Goal: Information Seeking & Learning: Learn about a topic

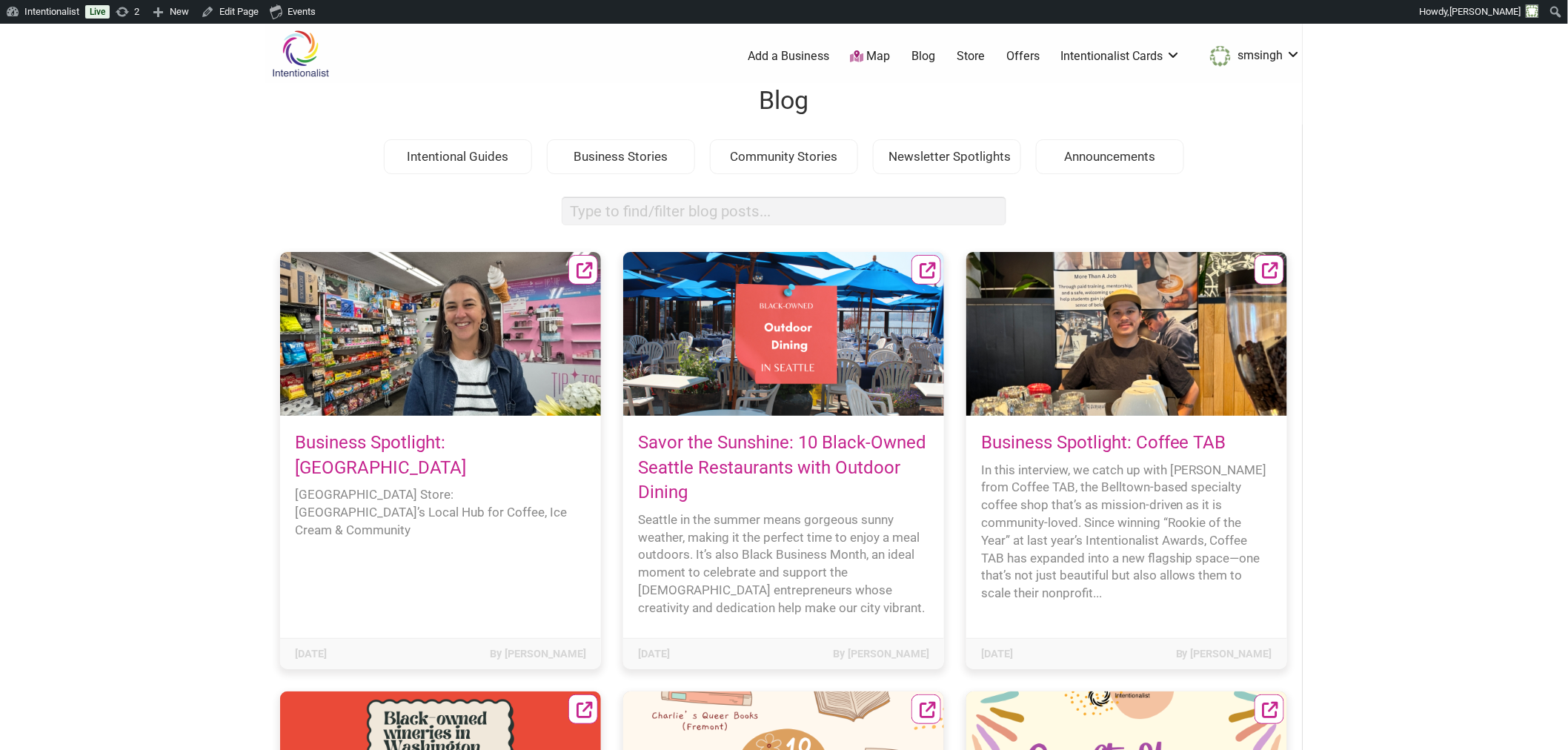
click at [449, 445] on link "Business Spotlight: [GEOGRAPHIC_DATA]" at bounding box center [380, 454] width 171 height 46
click at [165, 433] on body "× Menu 0 Add a Business Map Blog Store Offers Intentionalist Cards Buy Black Ca…" at bounding box center [784, 398] width 1568 height 750
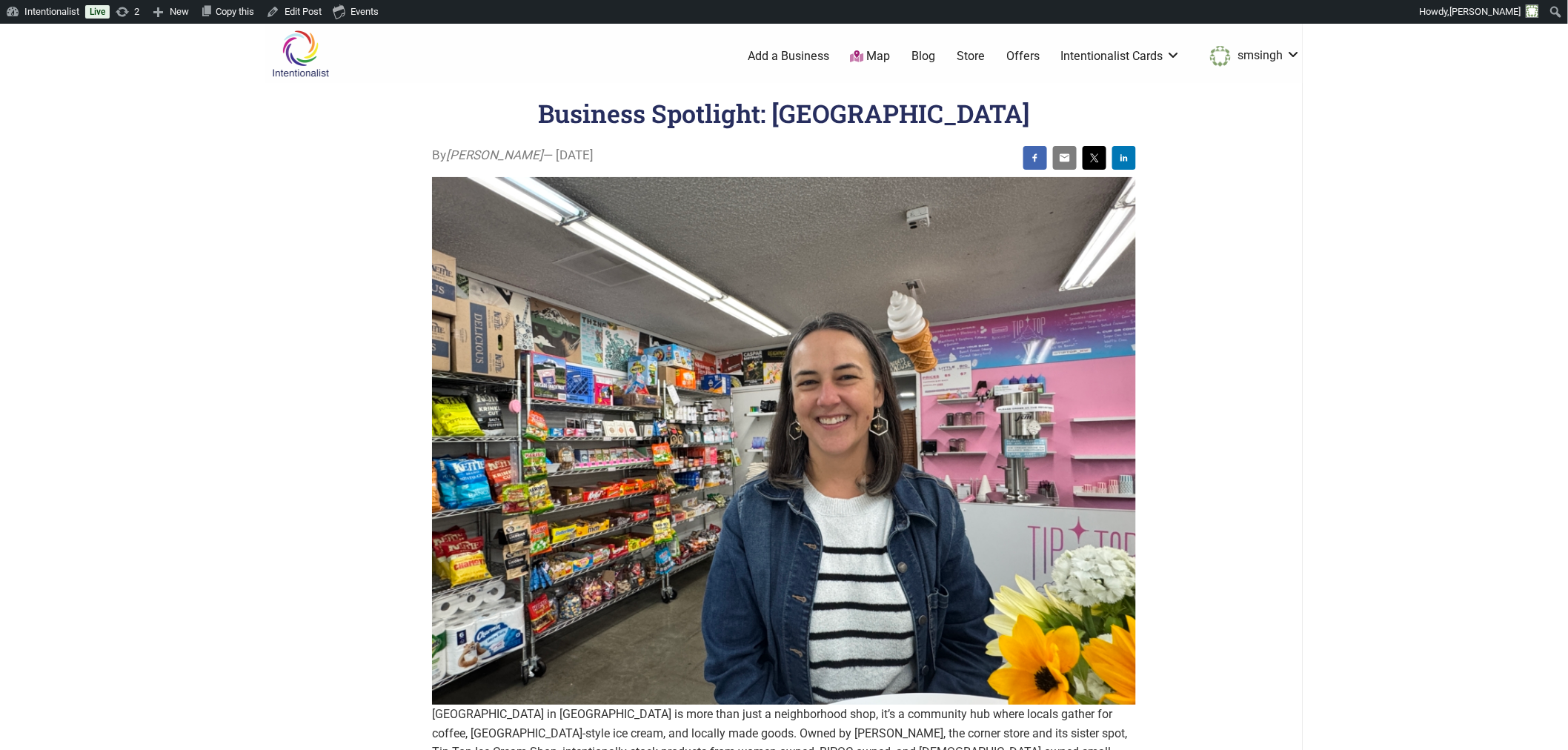
click at [163, 368] on body "Please wait, copying in progress... If you’re making a lot of copies it can tak…" at bounding box center [784, 398] width 1568 height 750
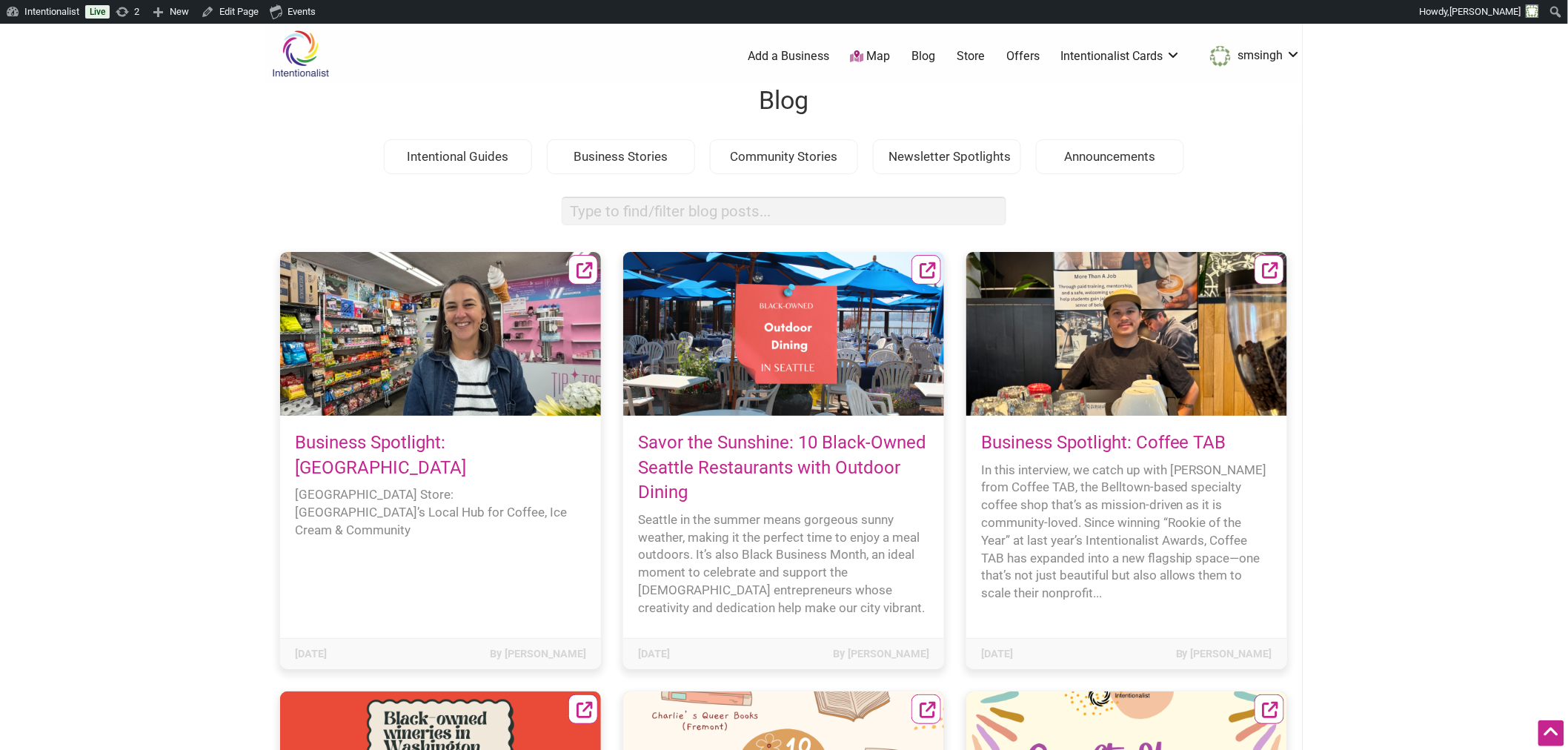
scroll to position [39625, 0]
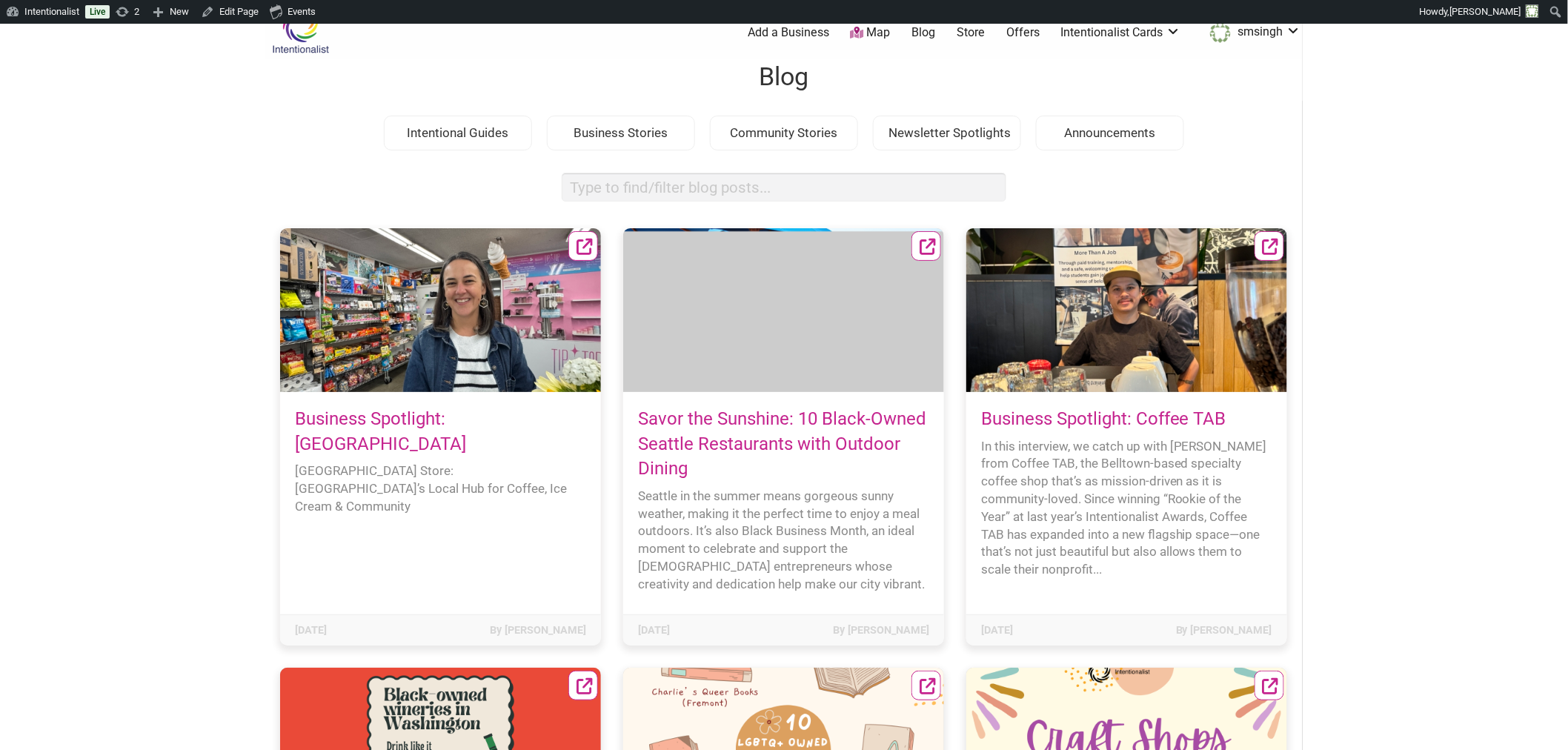
scroll to position [23, 0]
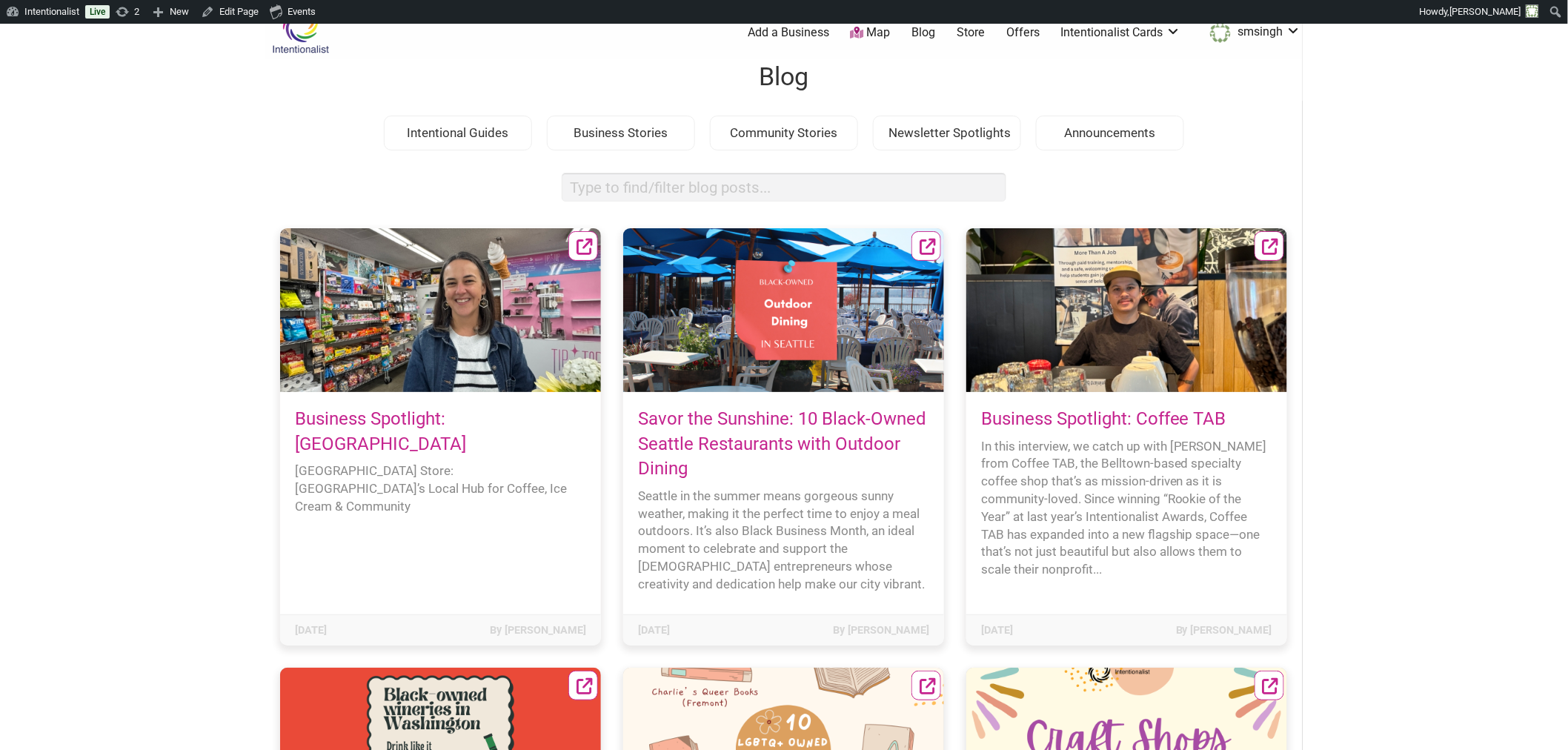
click at [1273, 246] on icon at bounding box center [1271, 248] width 17 height 17
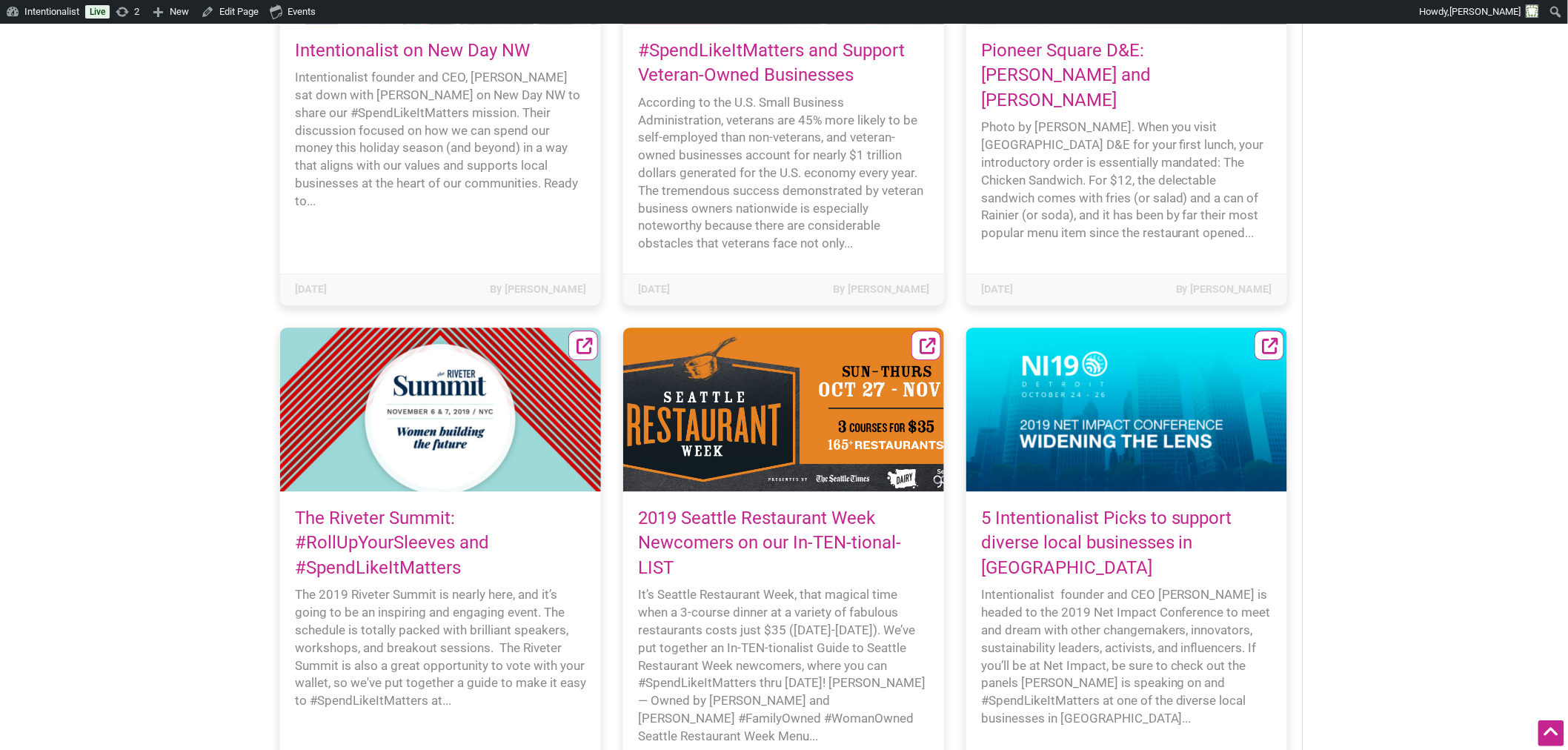
scroll to position [77039, 0]
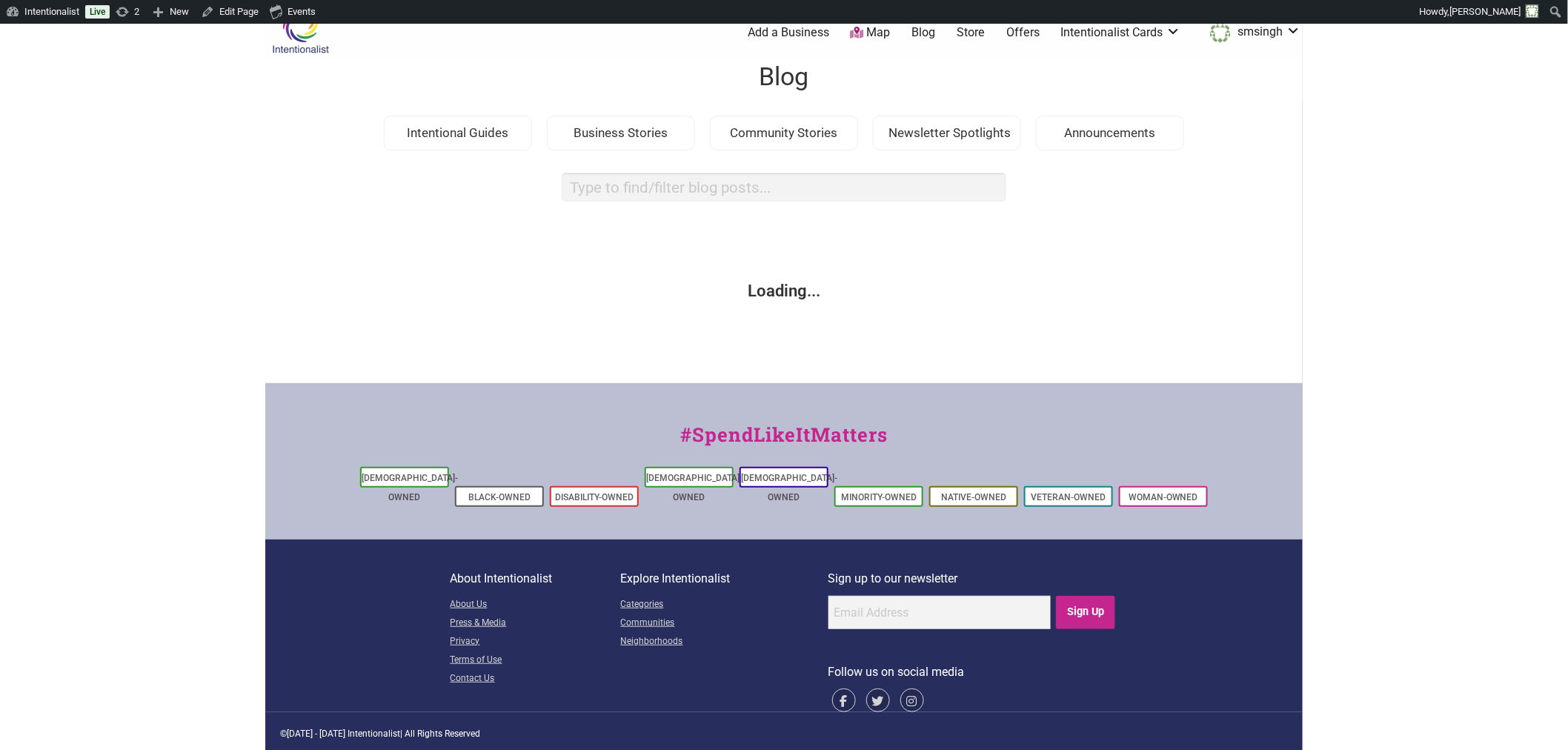
scroll to position [23, 0]
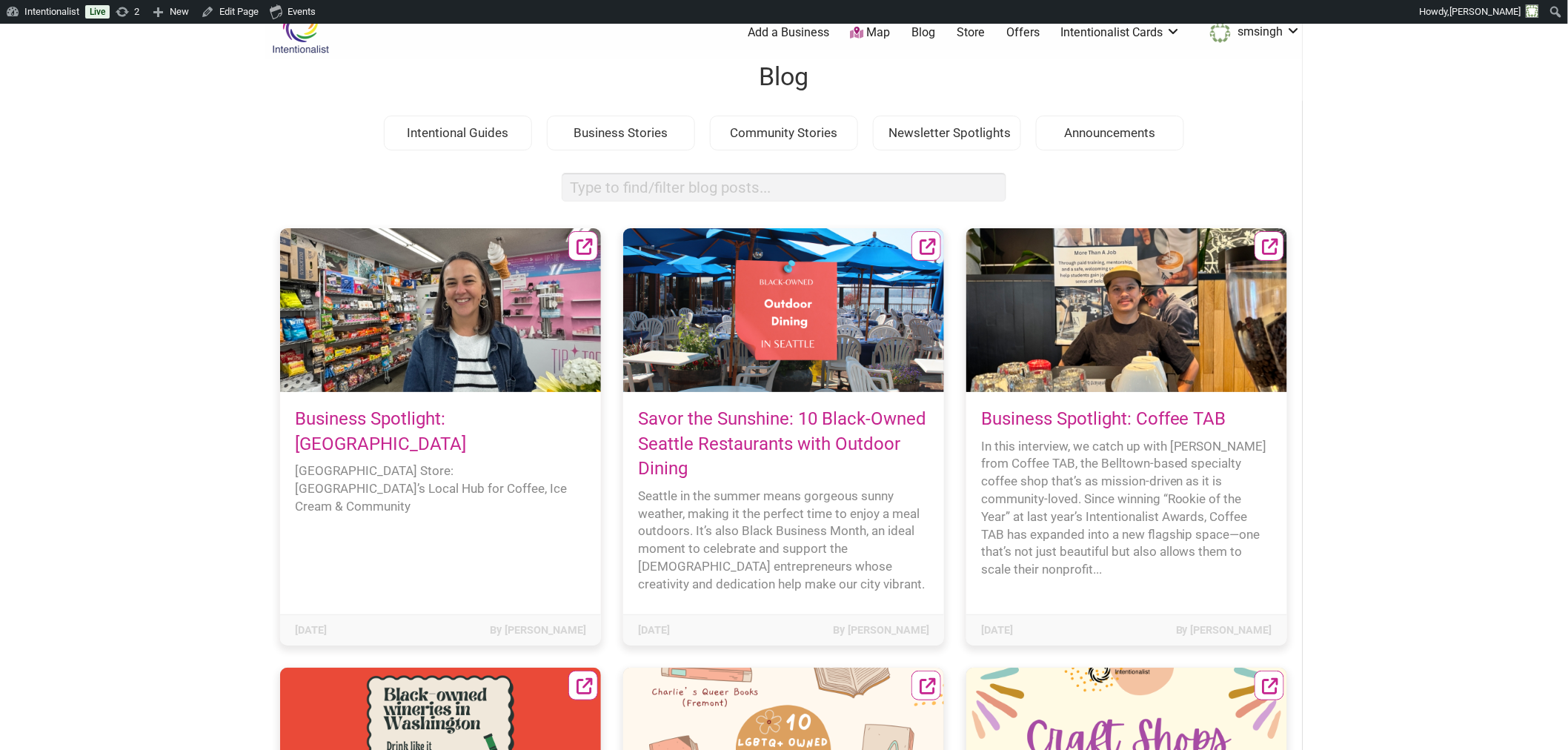
click at [1379, 379] on body "× Menu 0 Add a Business Map Blog Store Offers Intentionalist Cards Buy Black Ca…" at bounding box center [784, 375] width 1568 height 750
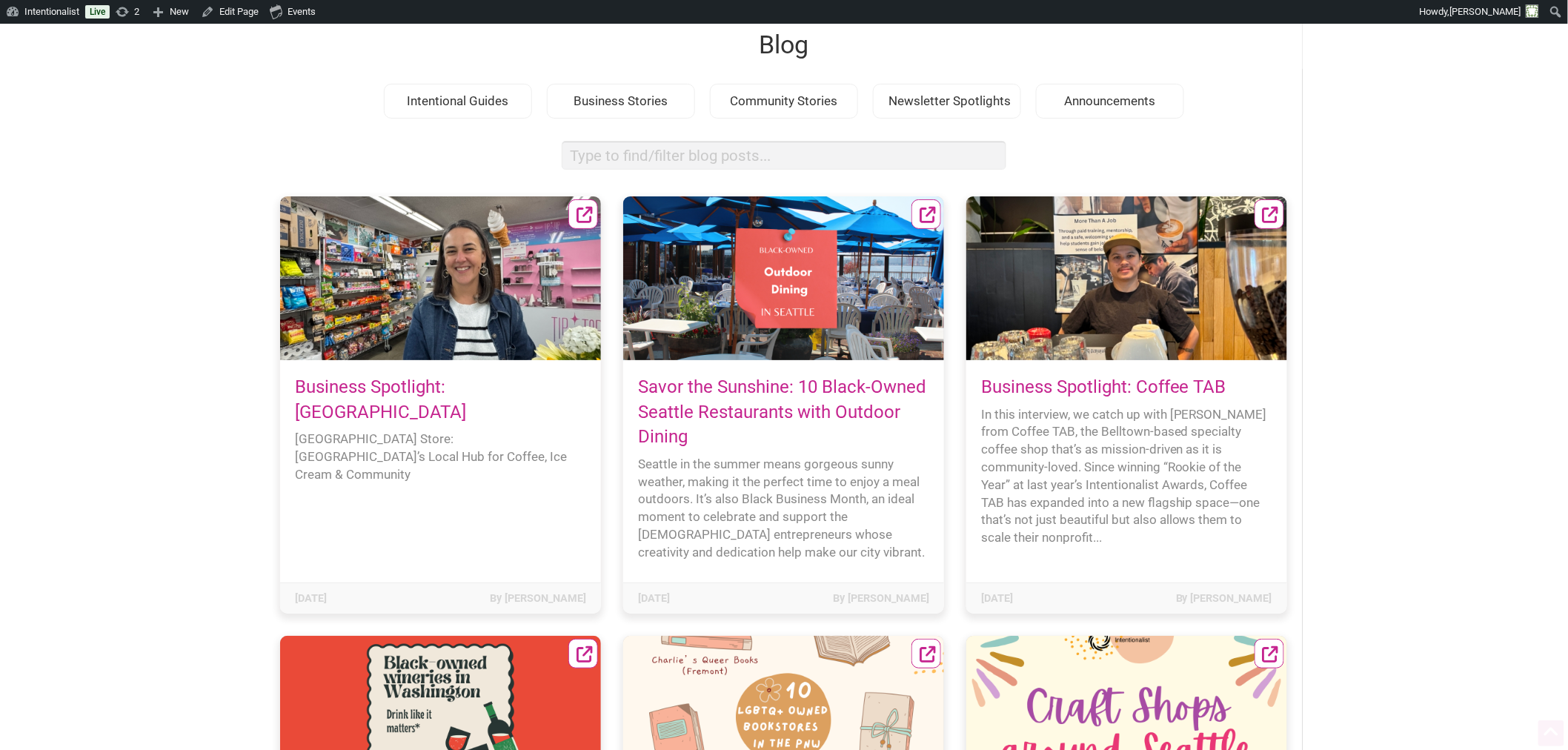
scroll to position [82, 0]
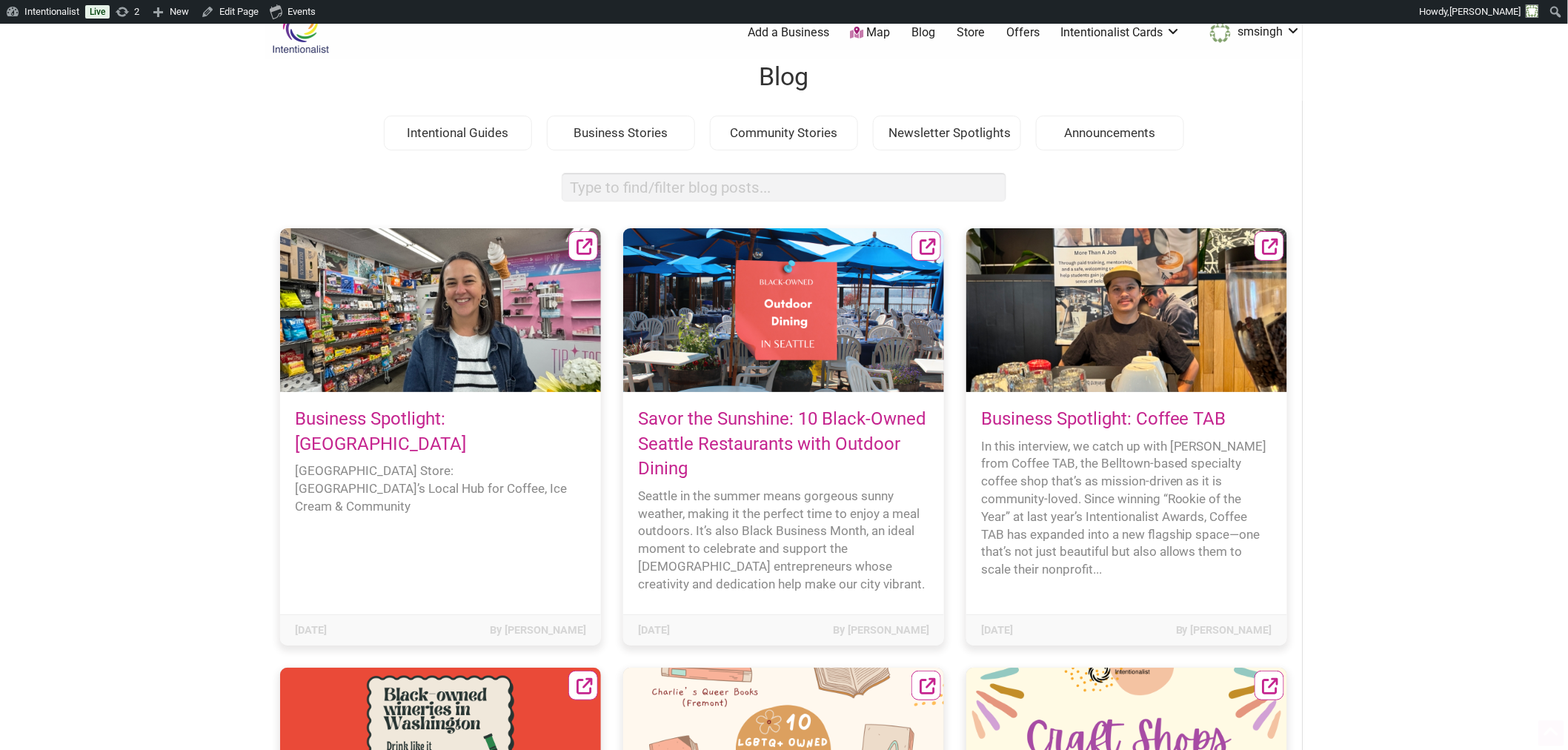
scroll to position [106, 0]
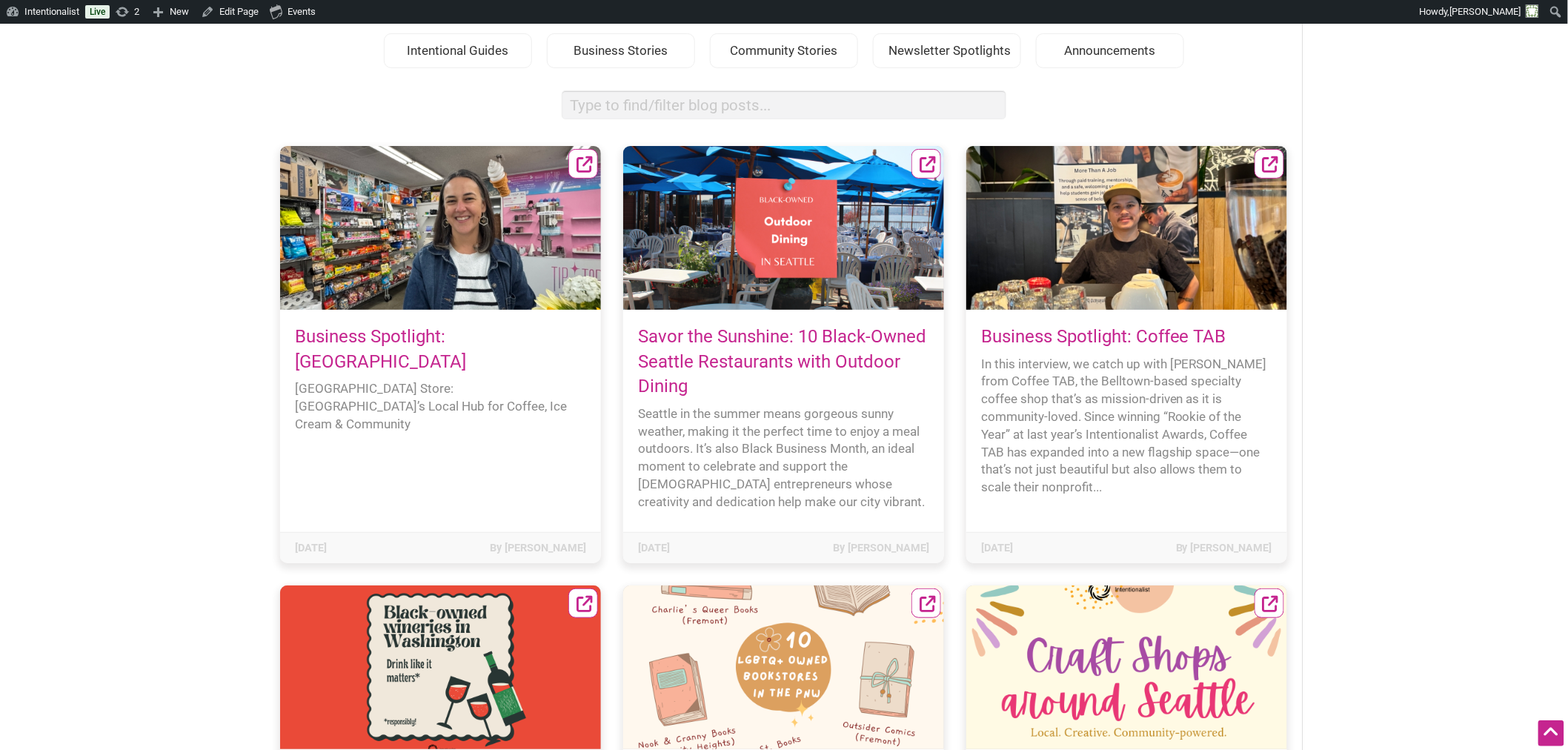
click at [1454, 430] on body "× Menu 0 Add a Business Map Blog Store Offers Intentionalist Cards Buy Black Ca…" at bounding box center [784, 292] width 1568 height 750
click at [1497, 182] on body "× Menu 0 Add a Business Map Blog Store Offers Intentionalist Cards Buy Black Ca…" at bounding box center [784, 292] width 1568 height 750
click at [1325, 241] on body "× Menu 0 Add a Business Map Blog Store Offers Intentionalist Cards Buy Black Ca…" at bounding box center [784, 292] width 1568 height 750
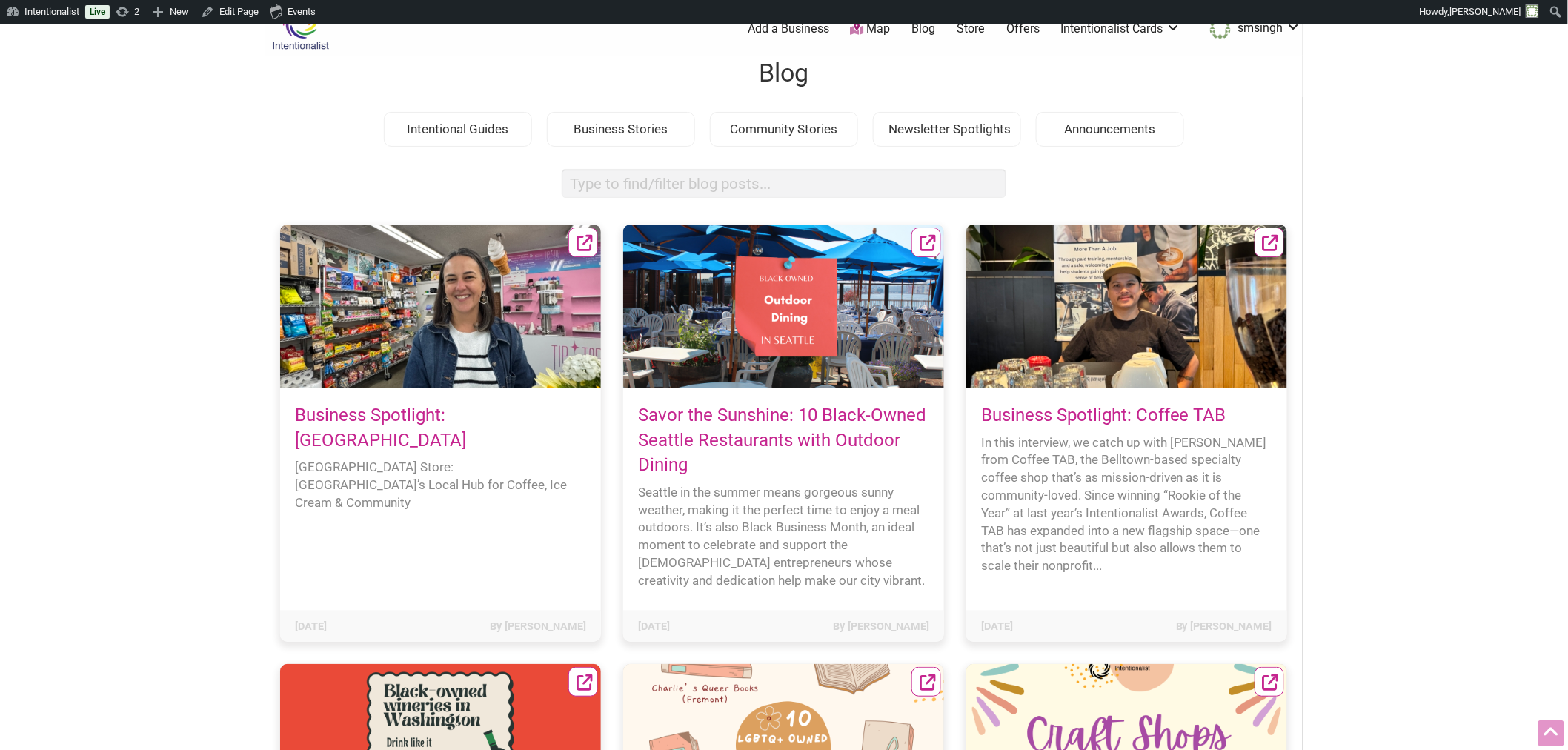
scroll to position [0, 0]
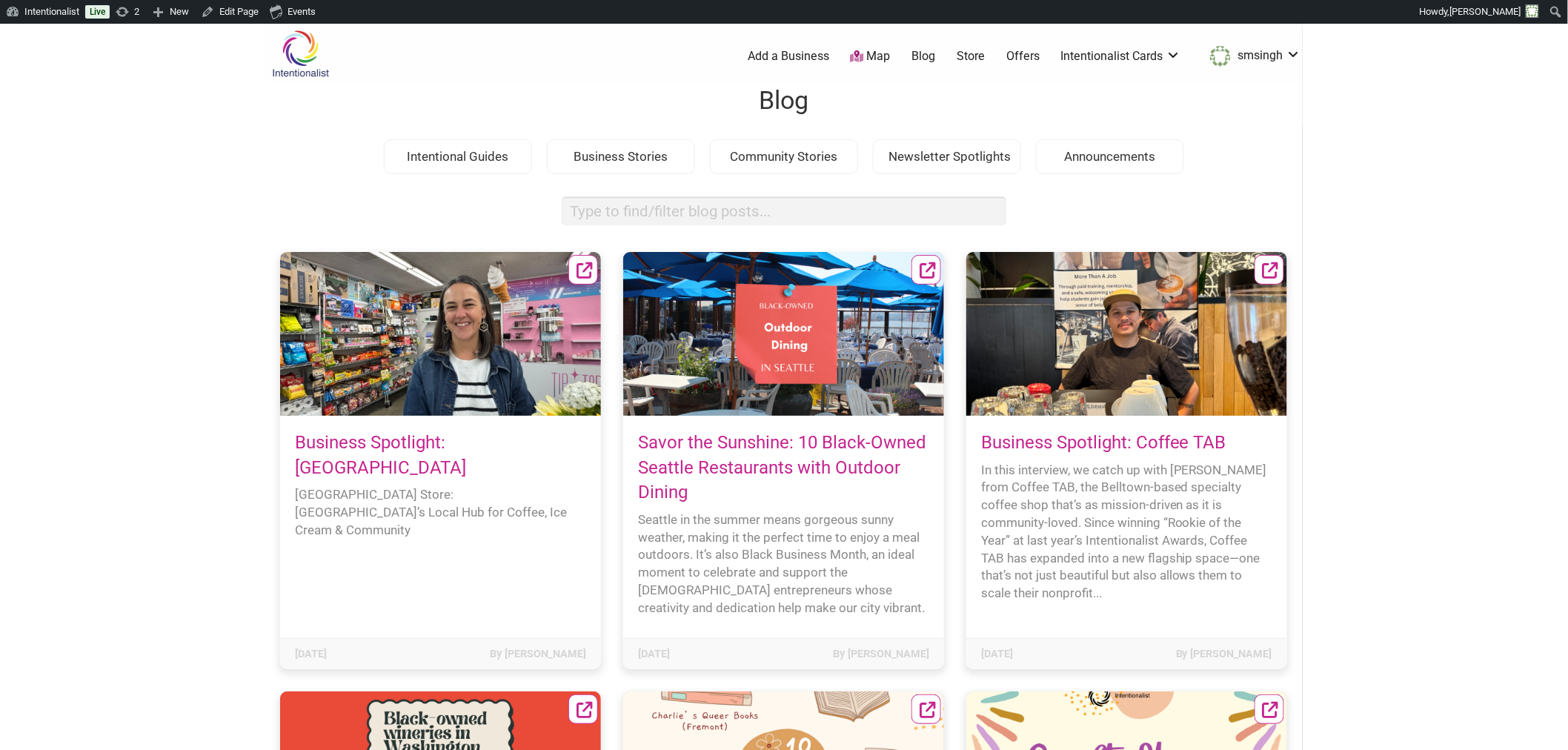
click at [158, 273] on body "× Menu 0 Add a Business Map Blog Store Offers Intentionalist Cards Buy Black Ca…" at bounding box center [784, 398] width 1568 height 750
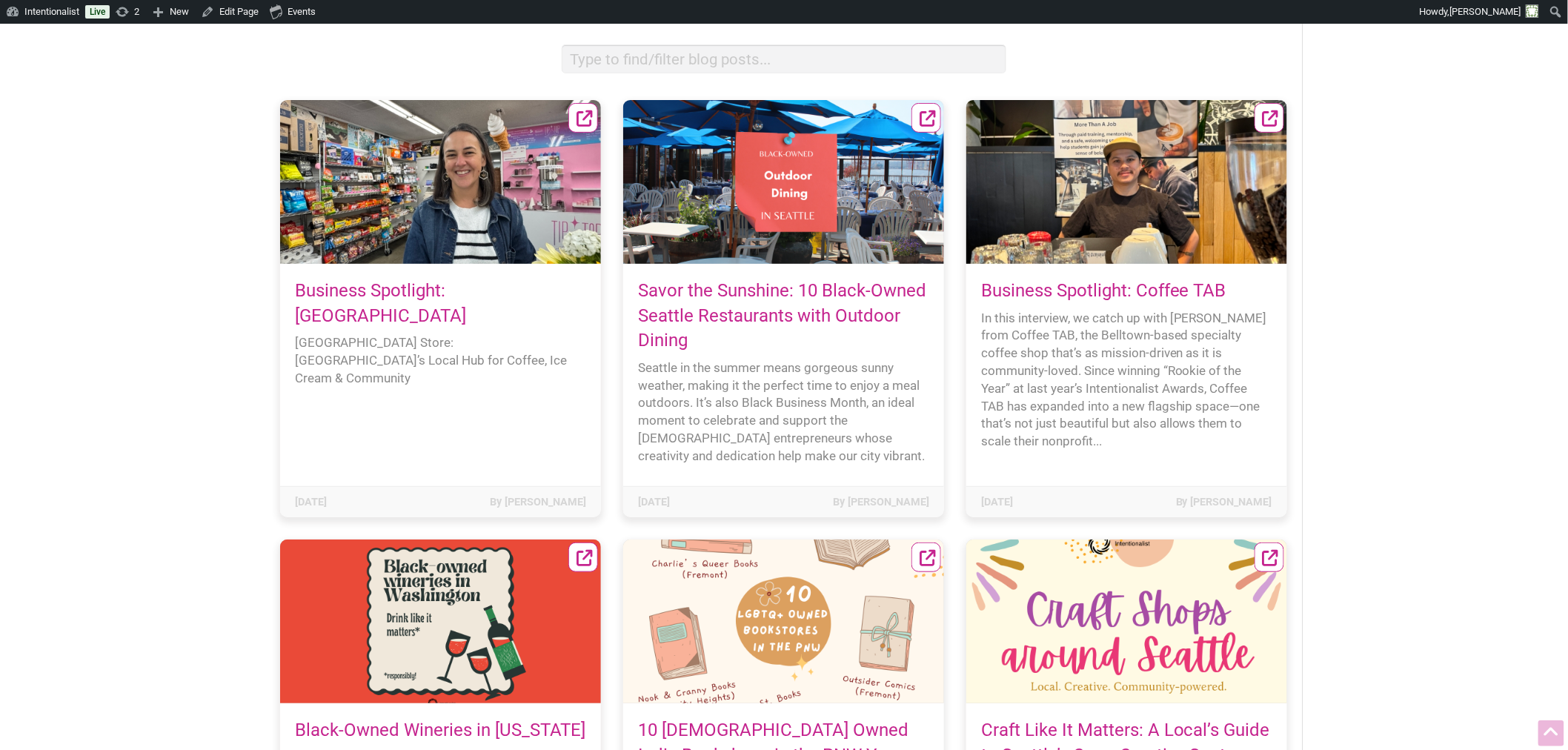
scroll to position [165, 0]
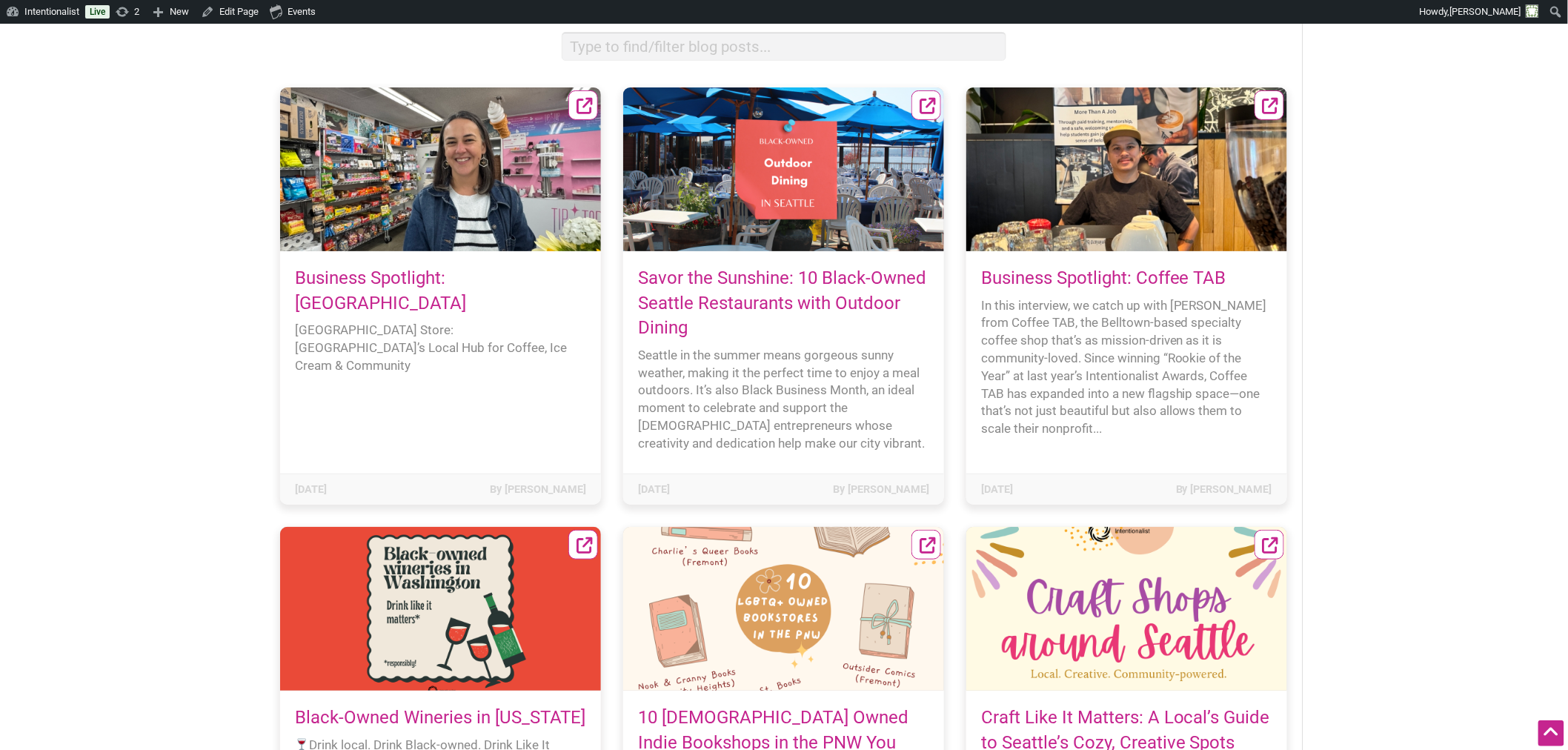
click at [322, 307] on link "Business Spotlight: Highland Park Corner Store" at bounding box center [380, 290] width 171 height 46
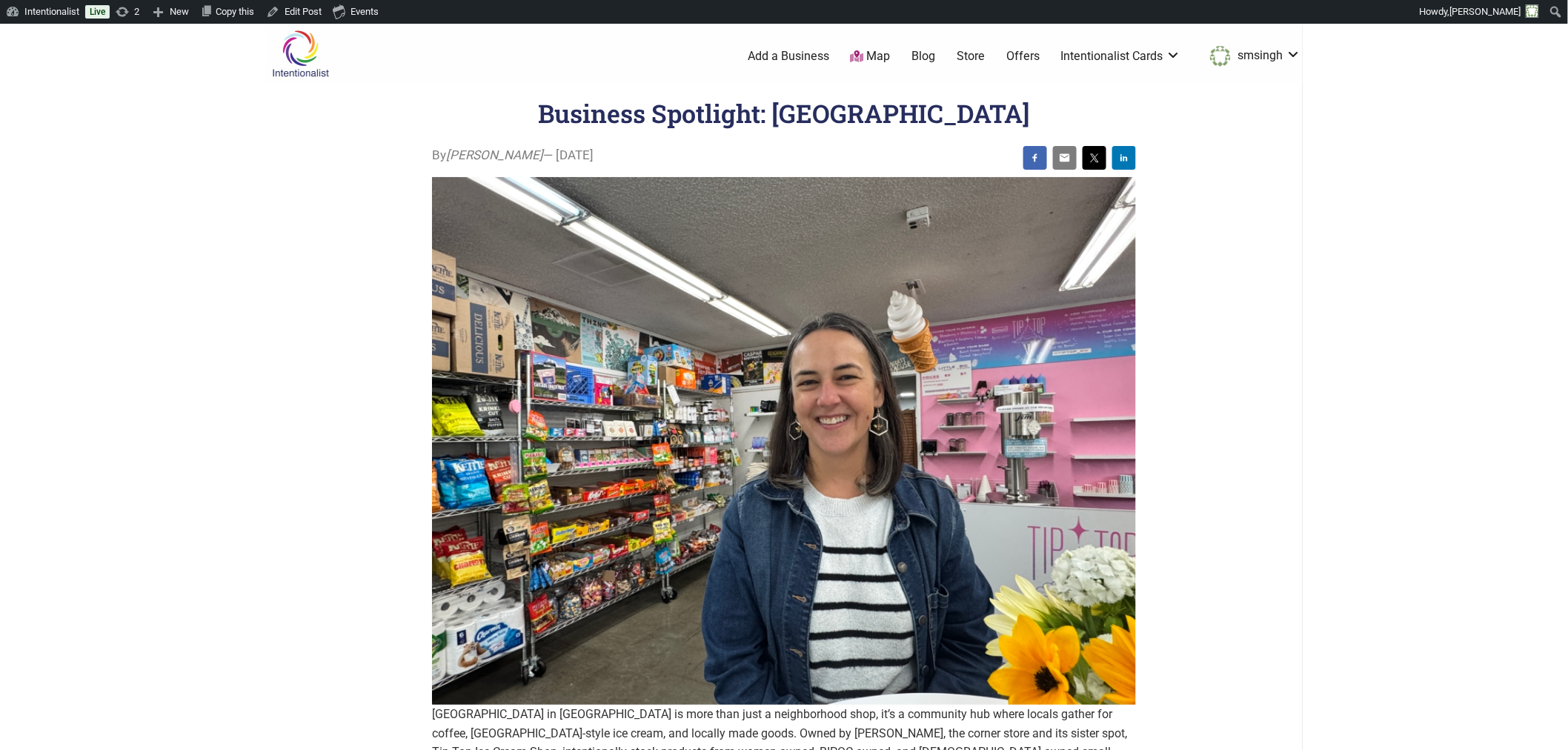
click at [1504, 276] on body "Please wait, copying in progress... If you’re making a lot of copies it can tak…" at bounding box center [784, 398] width 1568 height 750
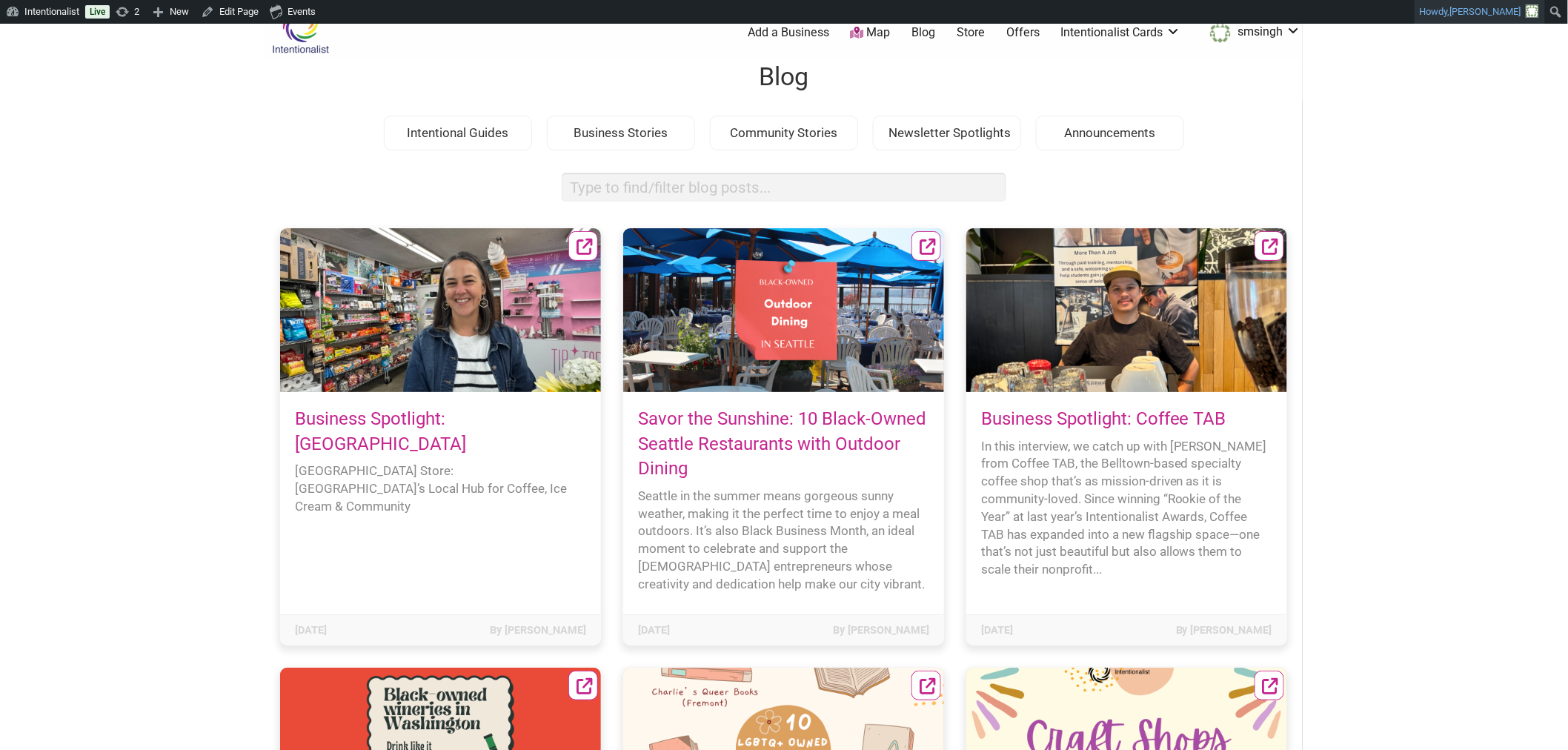
scroll to position [23, 0]
click at [1396, 249] on body "× Menu 0 Add a Business Map Blog Store Offers Intentionalist Cards Buy Black Ca…" at bounding box center [784, 375] width 1568 height 750
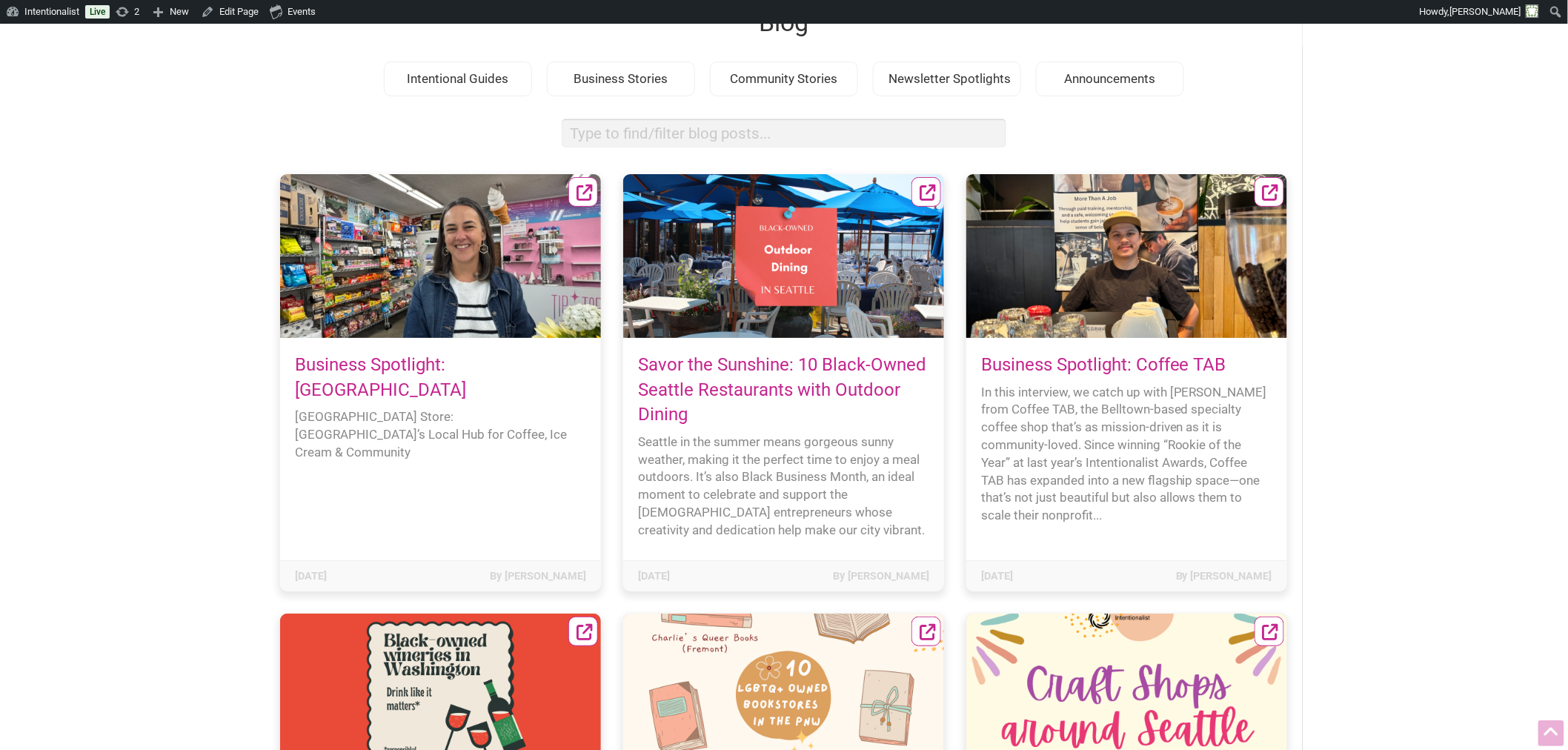
scroll to position [0, 0]
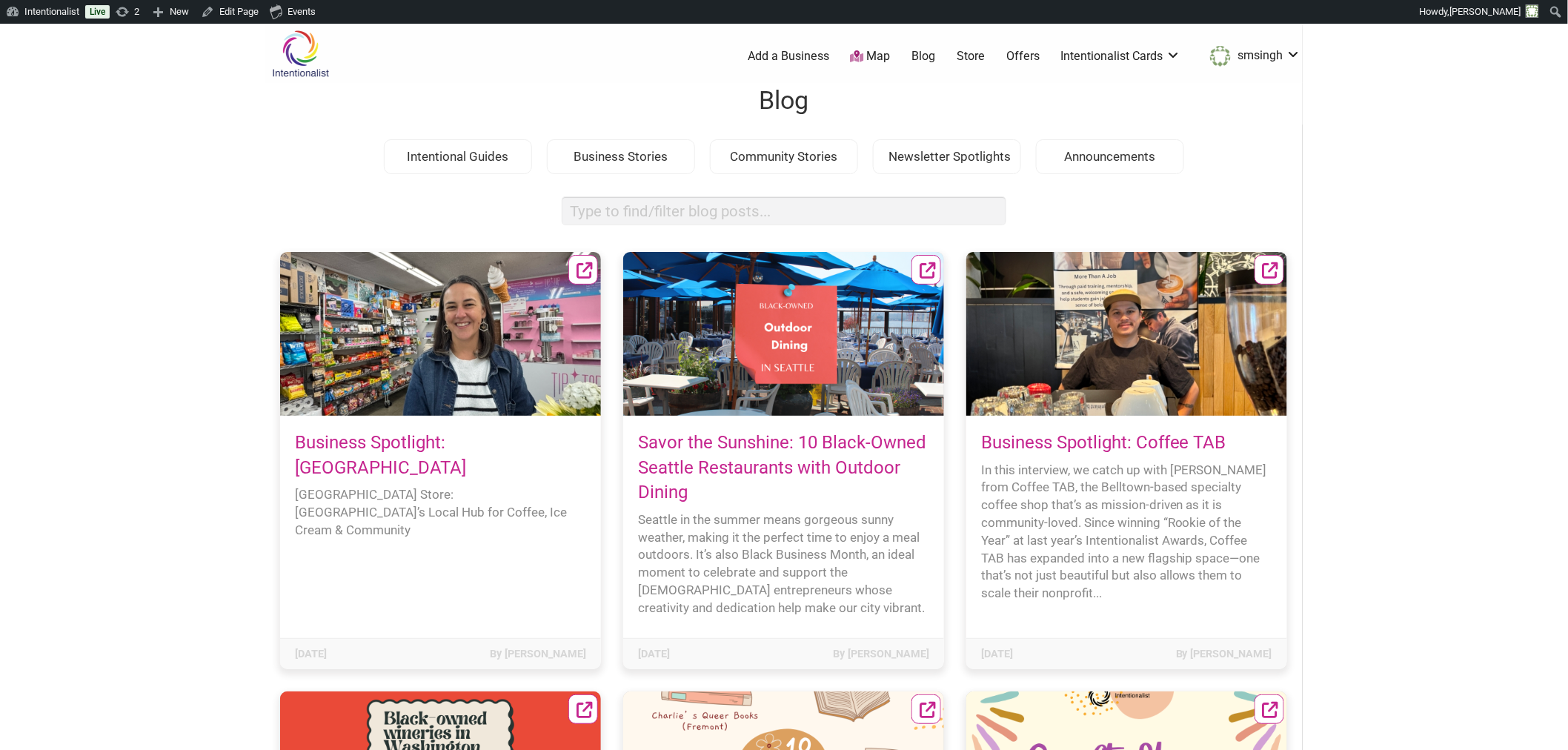
click at [1391, 400] on body "× Menu 0 Add a Business Map Blog Store Offers Intentionalist Cards Buy Black Ca…" at bounding box center [784, 398] width 1568 height 750
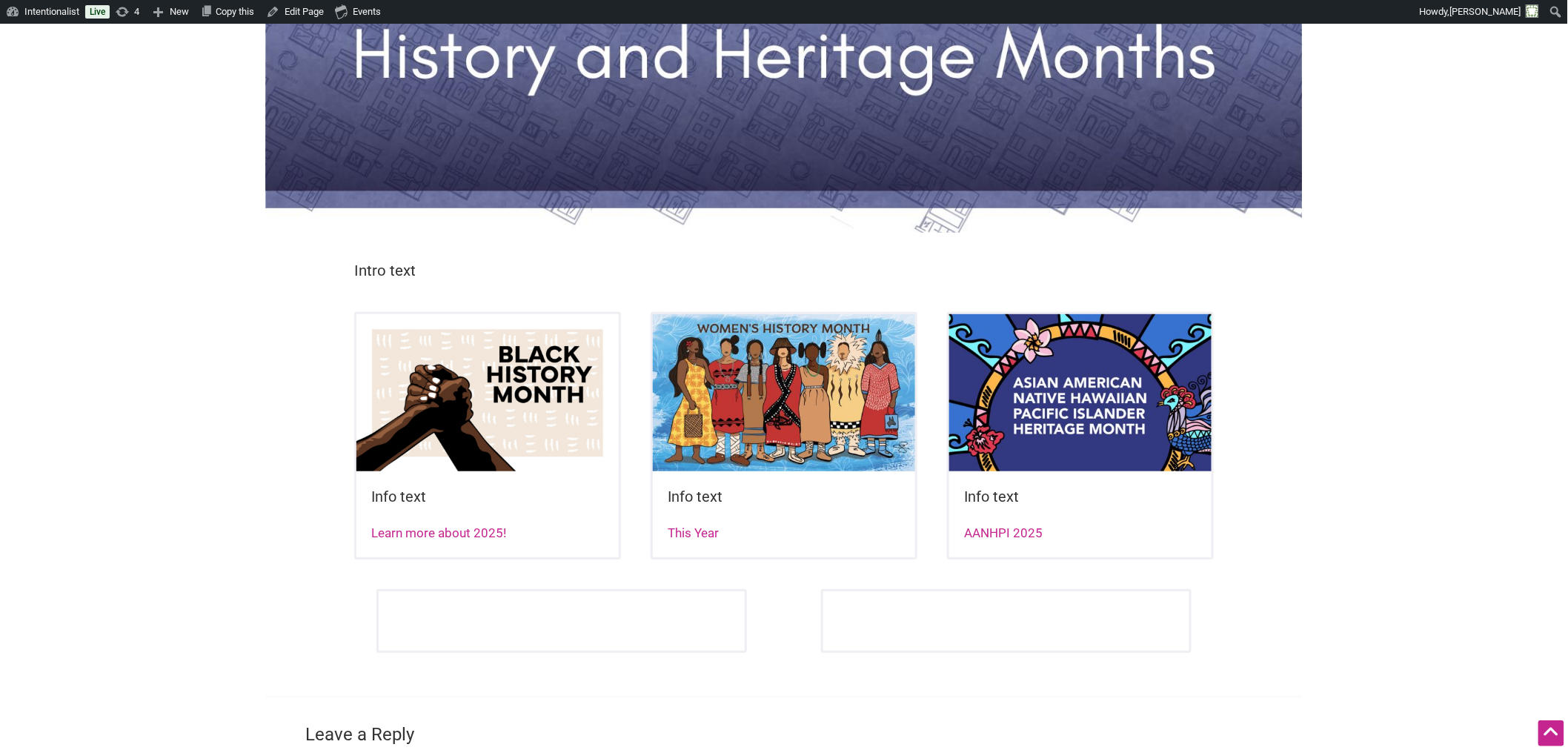
scroll to position [246, 0]
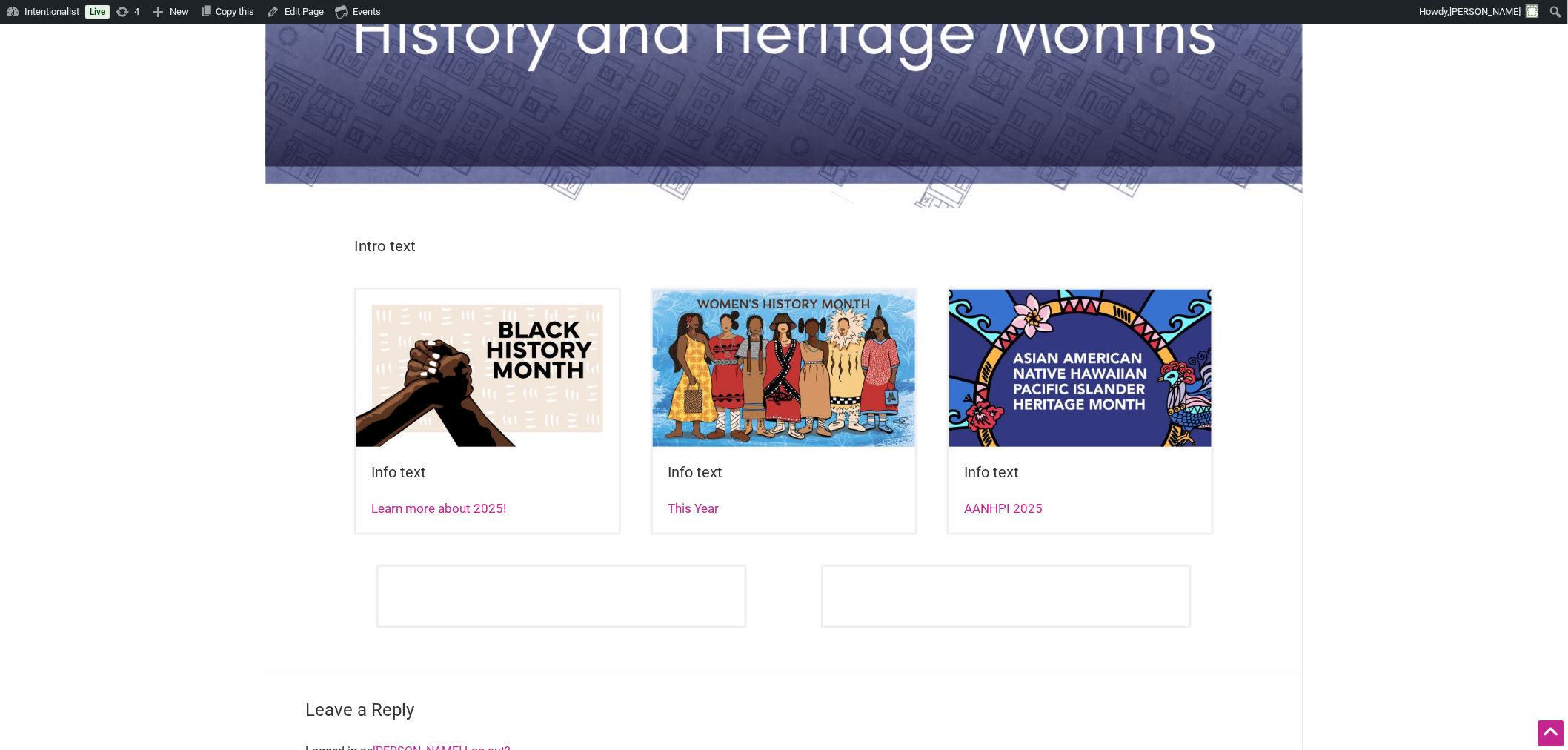
drag, startPoint x: 53, startPoint y: 667, endPoint x: 707, endPoint y: 700, distance: 654.8
click at [57, 527] on html "Please wait, copying in progress... If you’re making a lot of copies it can tak…" at bounding box center [784, 151] width 1568 height 750
